Goal: Transaction & Acquisition: Purchase product/service

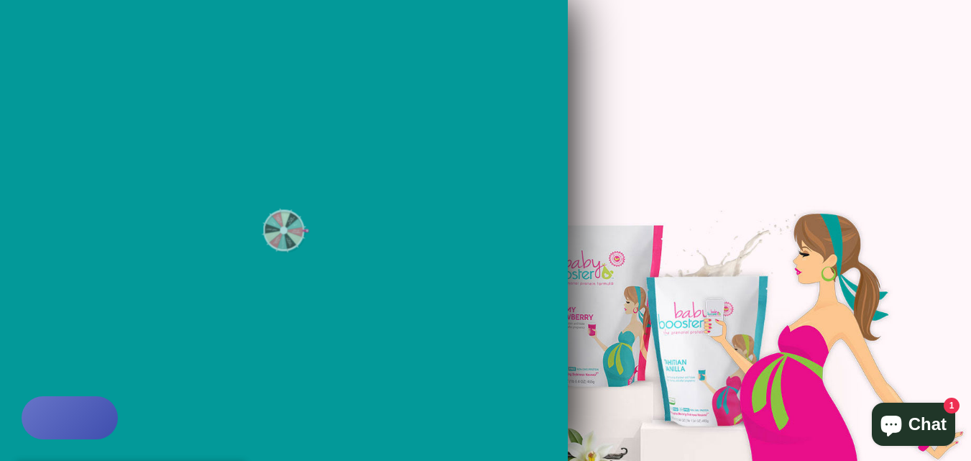
scroll to position [230, 0]
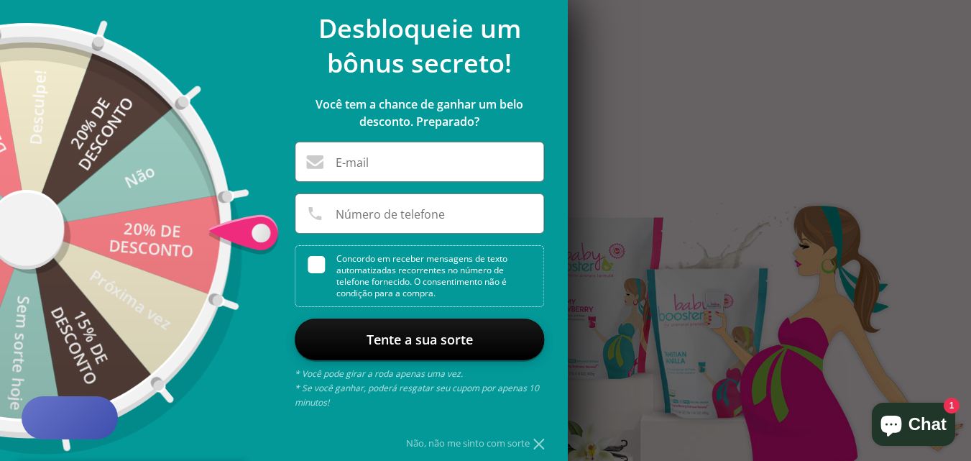
click at [678, 45] on div at bounding box center [485, 230] width 971 height 461
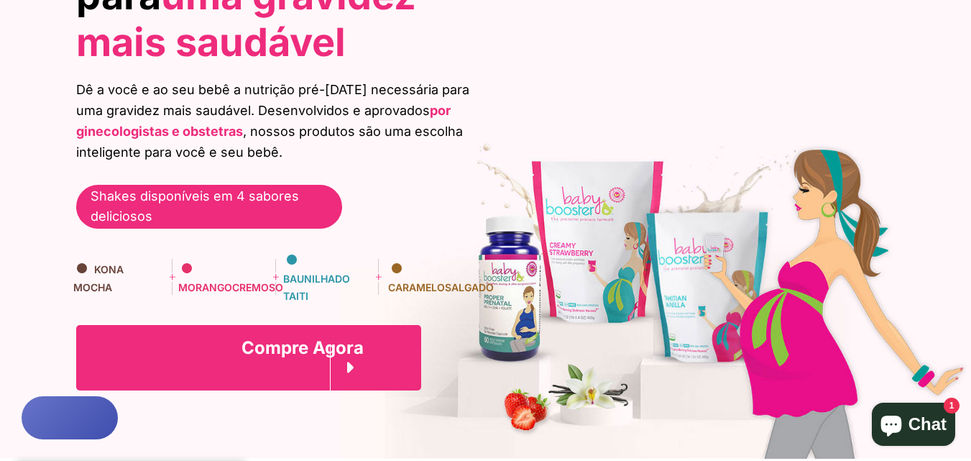
scroll to position [287, 0]
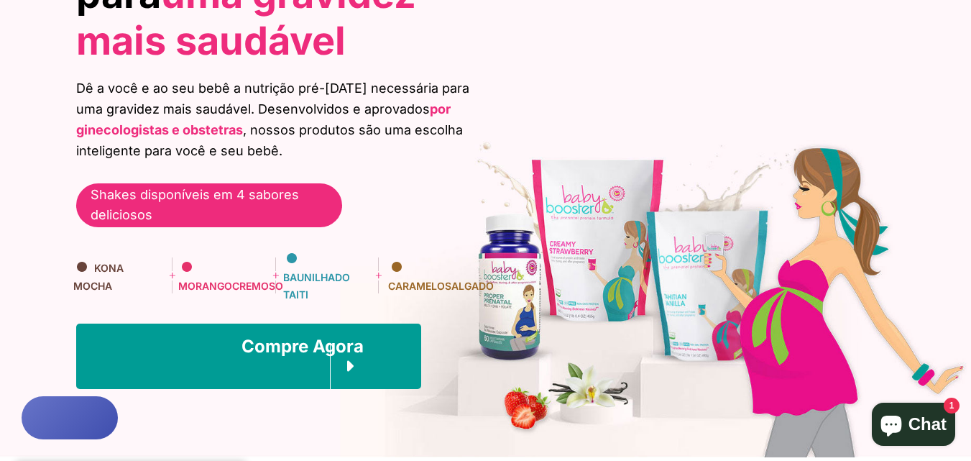
click at [301, 300] on font "do Taiti" at bounding box center [316, 284] width 67 height 29
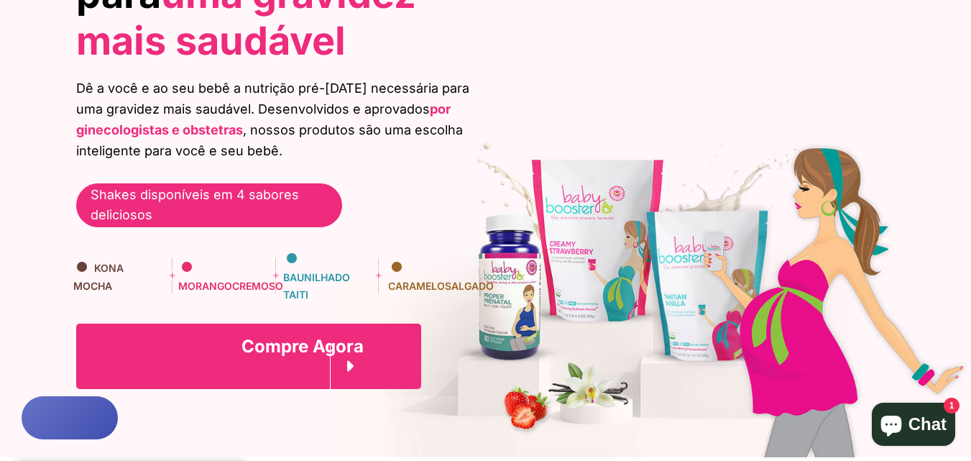
click at [281, 357] on link "Compre agora" at bounding box center [248, 355] width 345 height 65
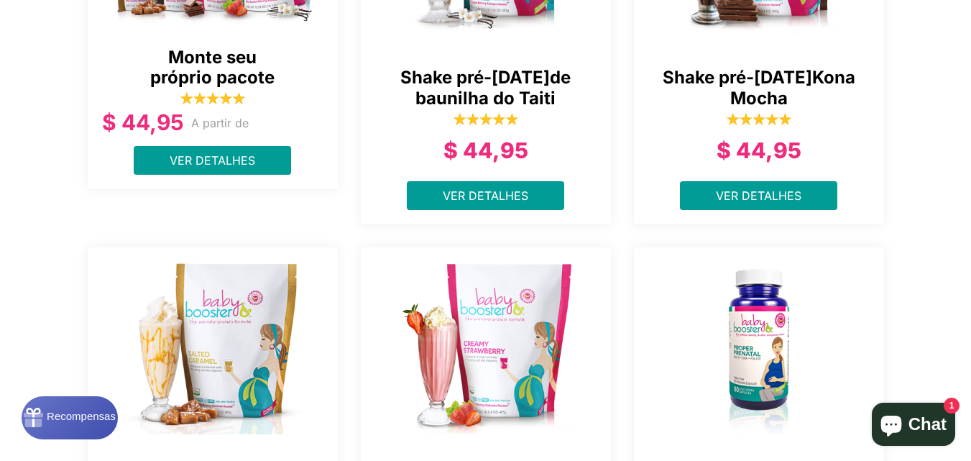
scroll to position [446, 0]
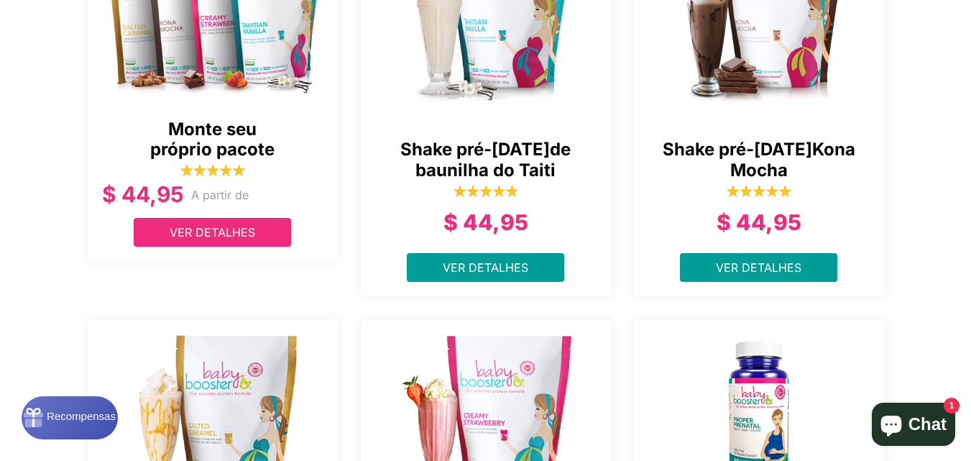
click at [177, 229] on font "Ver detalhes" at bounding box center [213, 232] width 86 height 14
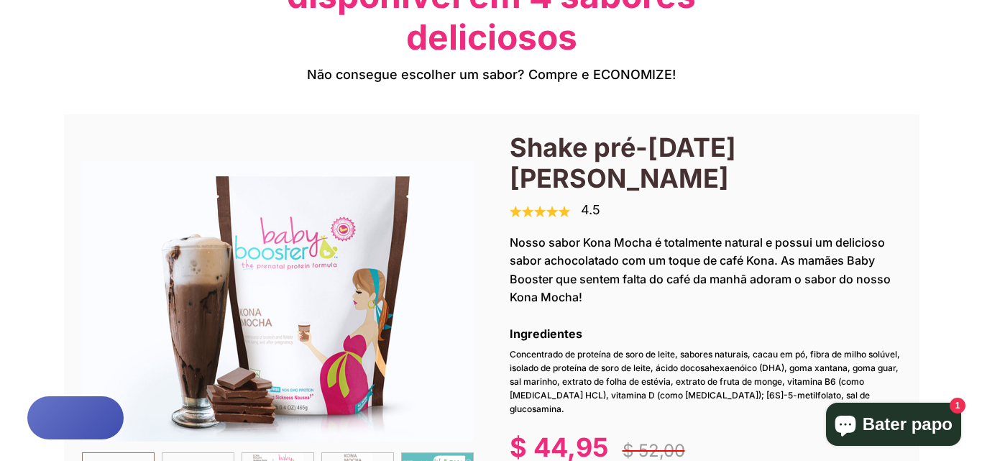
scroll to position [1796, 0]
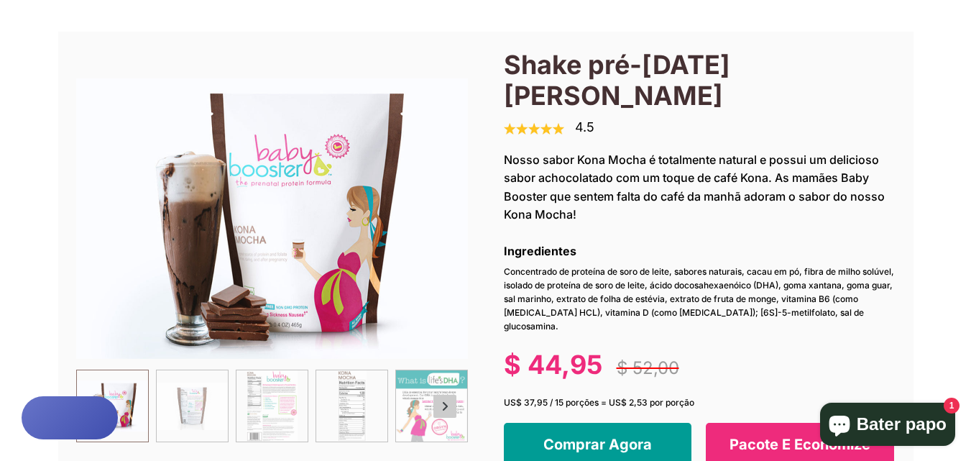
click at [129, 406] on img at bounding box center [112, 405] width 71 height 71
drag, startPoint x: 154, startPoint y: 402, endPoint x: 173, endPoint y: 397, distance: 19.3
click at [159, 402] on div at bounding box center [471, 405] width 790 height 73
click at [185, 402] on img at bounding box center [192, 405] width 71 height 71
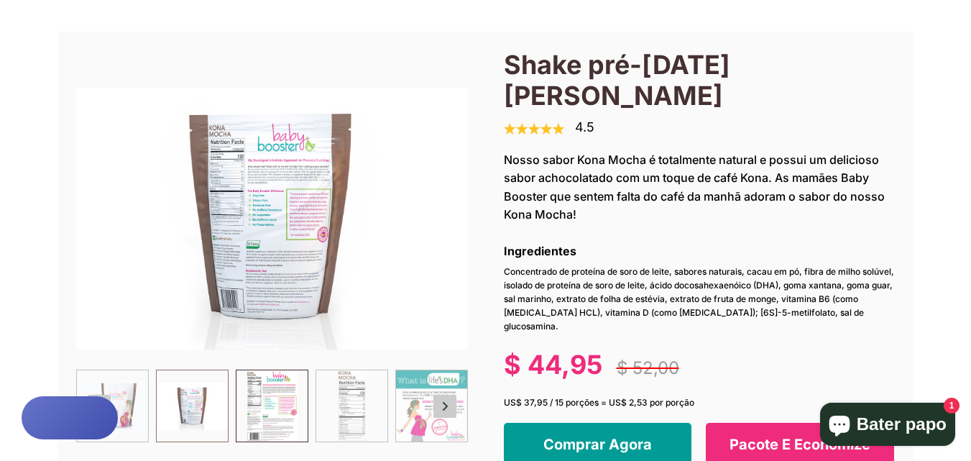
click at [288, 402] on img at bounding box center [271, 405] width 71 height 71
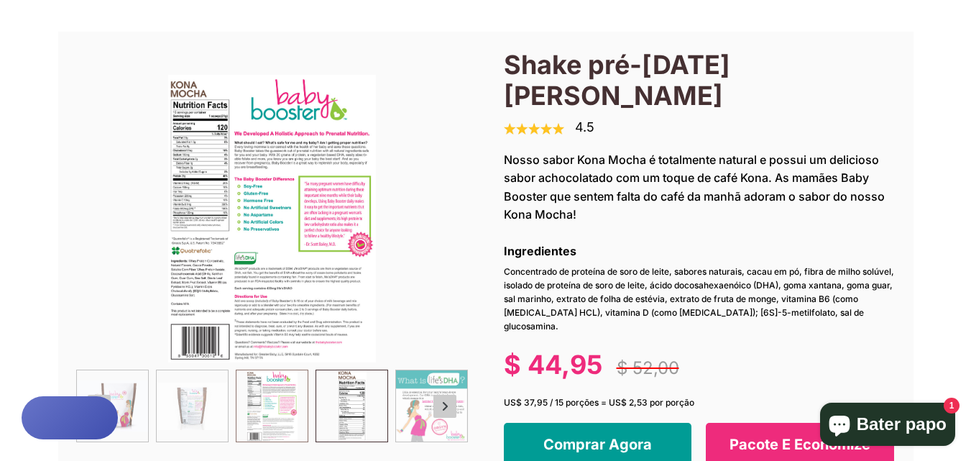
click at [346, 405] on img at bounding box center [351, 405] width 71 height 71
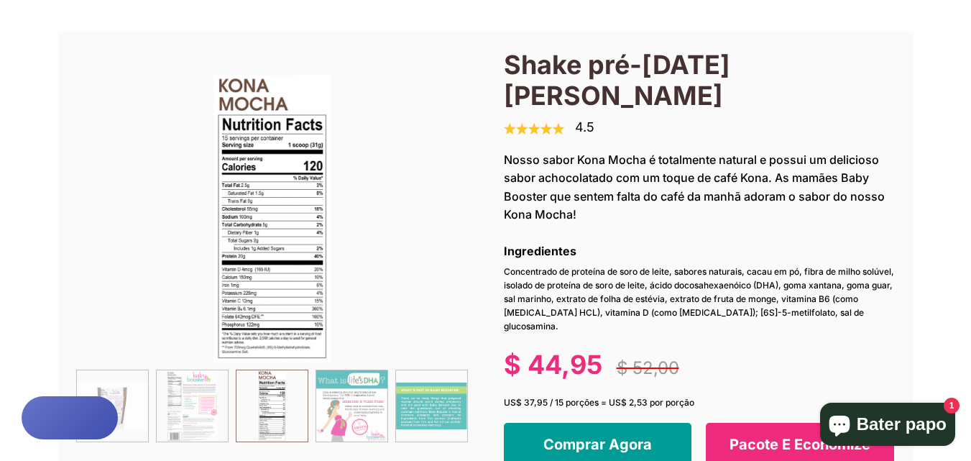
drag, startPoint x: 287, startPoint y: 254, endPoint x: 269, endPoint y: 244, distance: 20.3
click at [286, 254] on img at bounding box center [272, 218] width 392 height 287
